Goal: Task Accomplishment & Management: Manage account settings

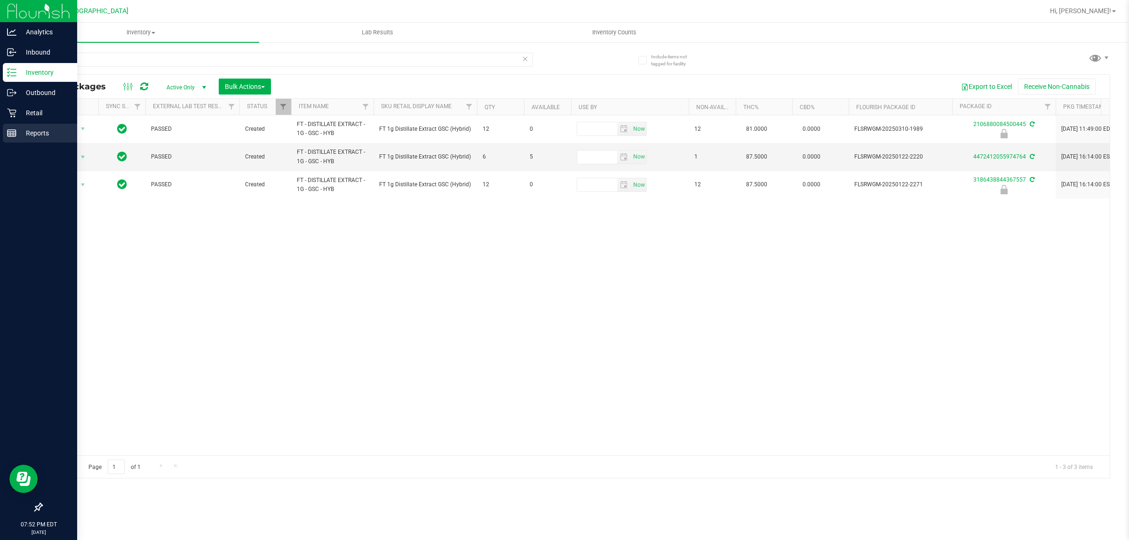
click at [29, 138] on p "Reports" at bounding box center [44, 132] width 56 height 11
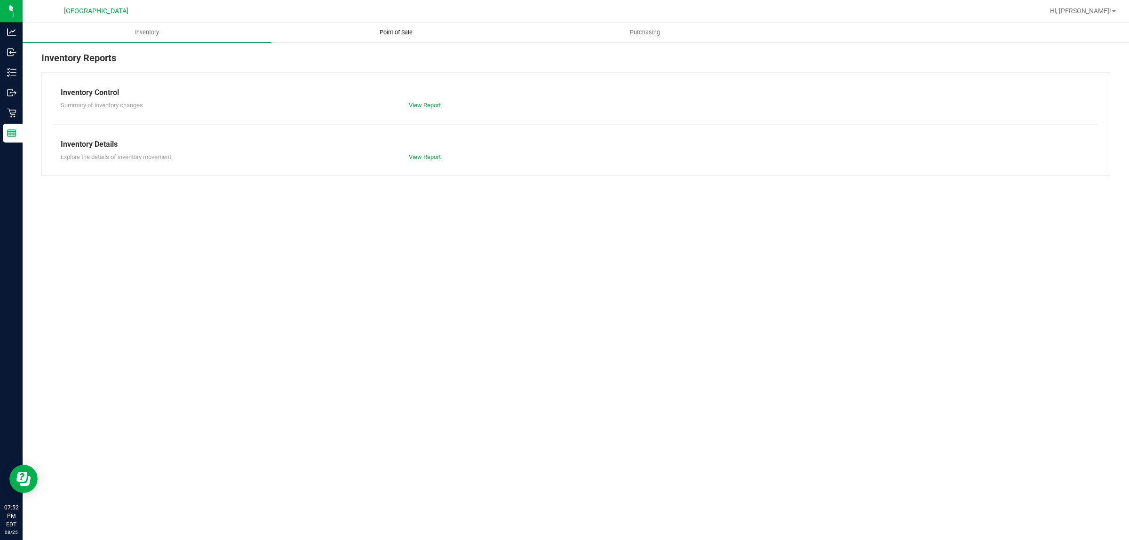
click at [384, 36] on span "Point of Sale" at bounding box center [396, 32] width 58 height 8
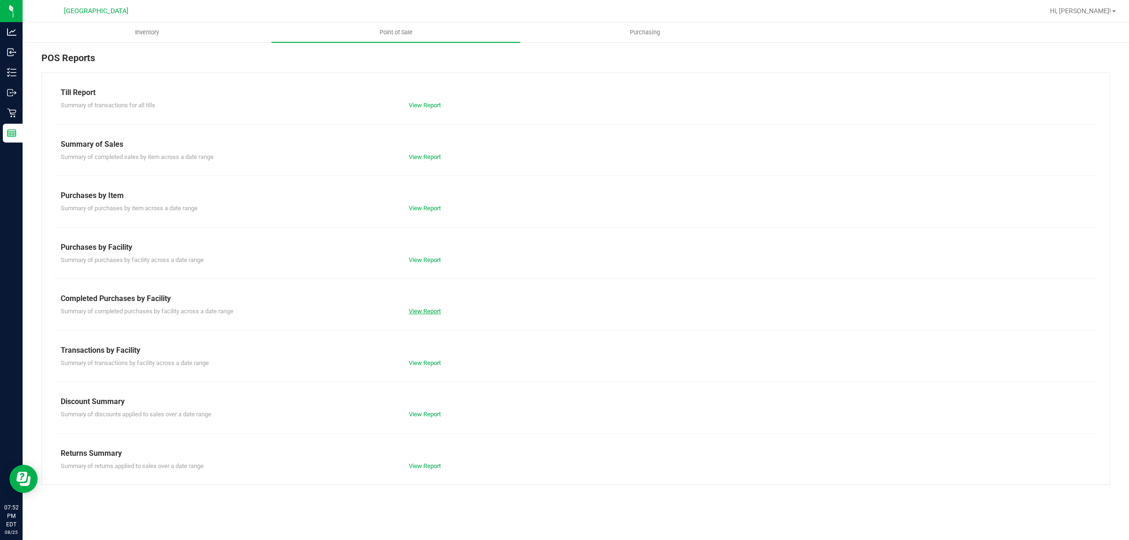
click at [422, 311] on link "View Report" at bounding box center [425, 311] width 32 height 7
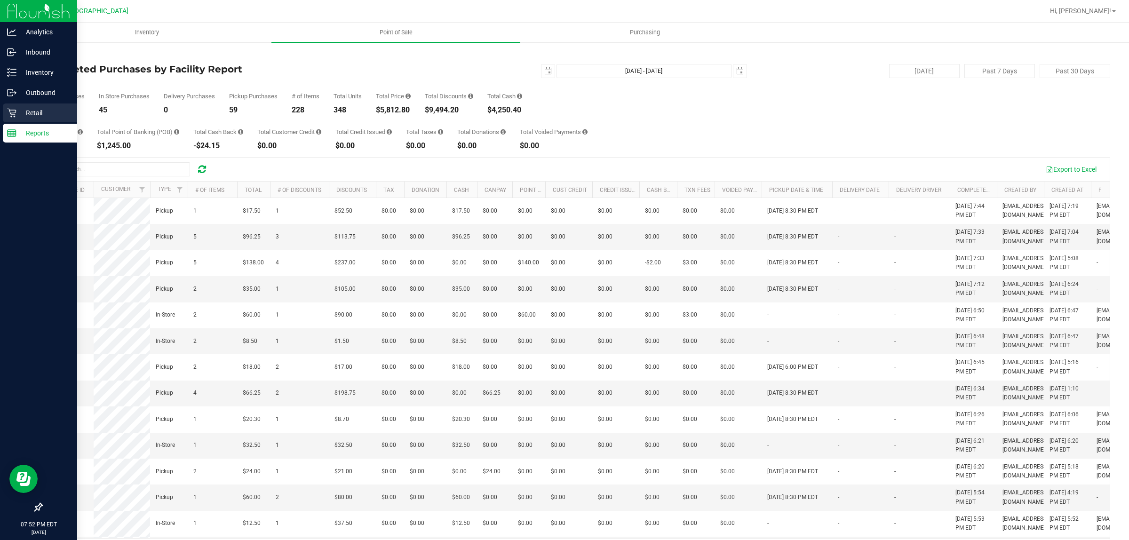
click at [17, 113] on p "Retail" at bounding box center [44, 112] width 56 height 11
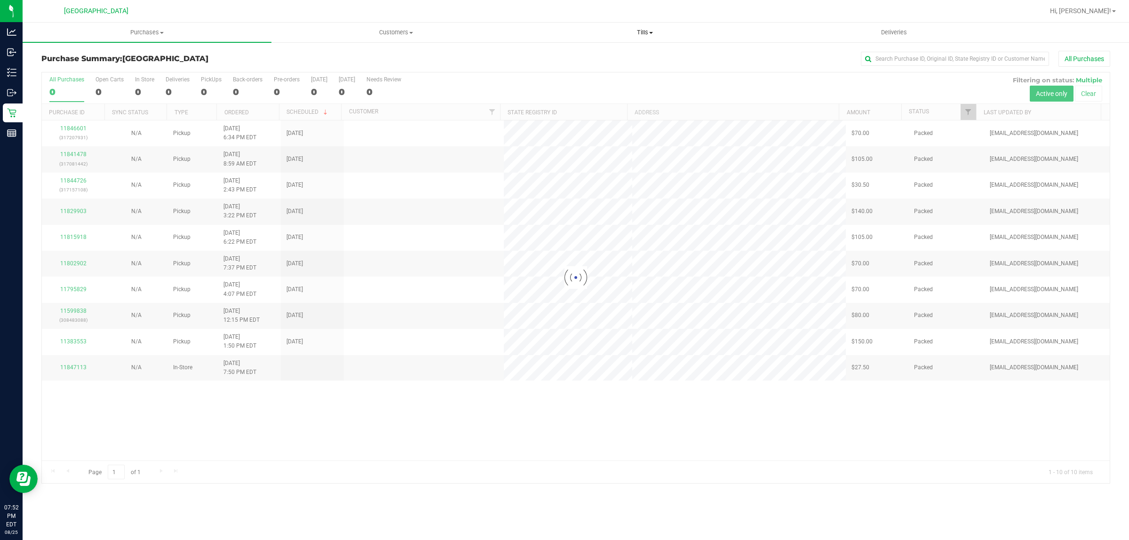
click at [640, 28] on span "Tills" at bounding box center [645, 32] width 248 height 8
click at [584, 57] on li "Manage tills" at bounding box center [644, 56] width 249 height 11
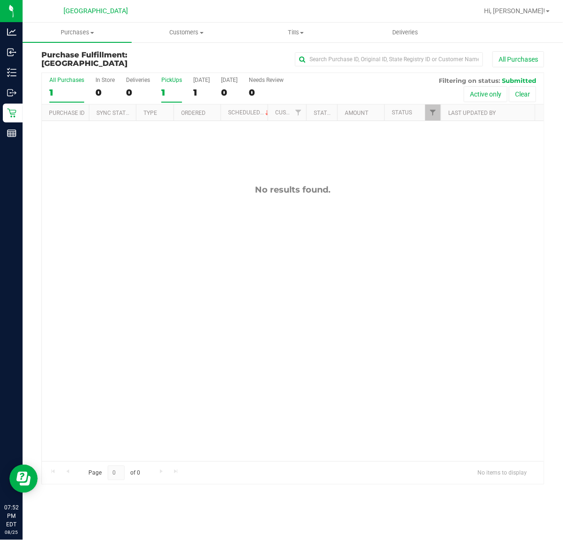
click at [179, 90] on div "1" at bounding box center [171, 92] width 21 height 11
click at [0, 0] on input "PickUps 1" at bounding box center [0, 0] width 0 height 0
click at [546, 16] on div "Hi, [PERSON_NAME]!" at bounding box center [516, 11] width 73 height 16
click at [545, 15] on span "Hi, [PERSON_NAME]!" at bounding box center [514, 11] width 61 height 8
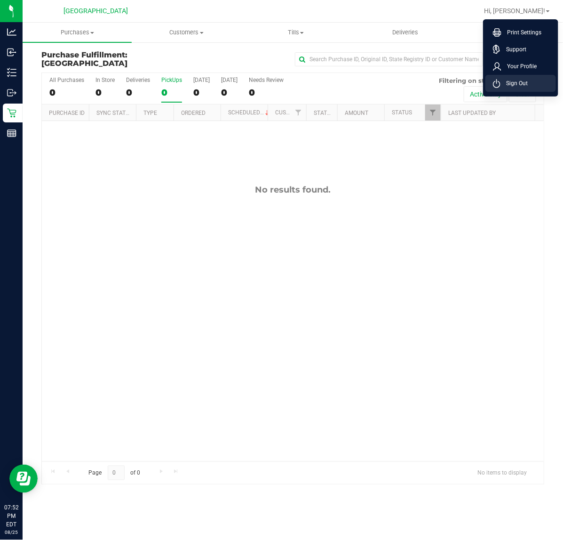
click at [519, 84] on span "Sign Out" at bounding box center [514, 83] width 27 height 9
